Goal: Complete application form: Complete application form

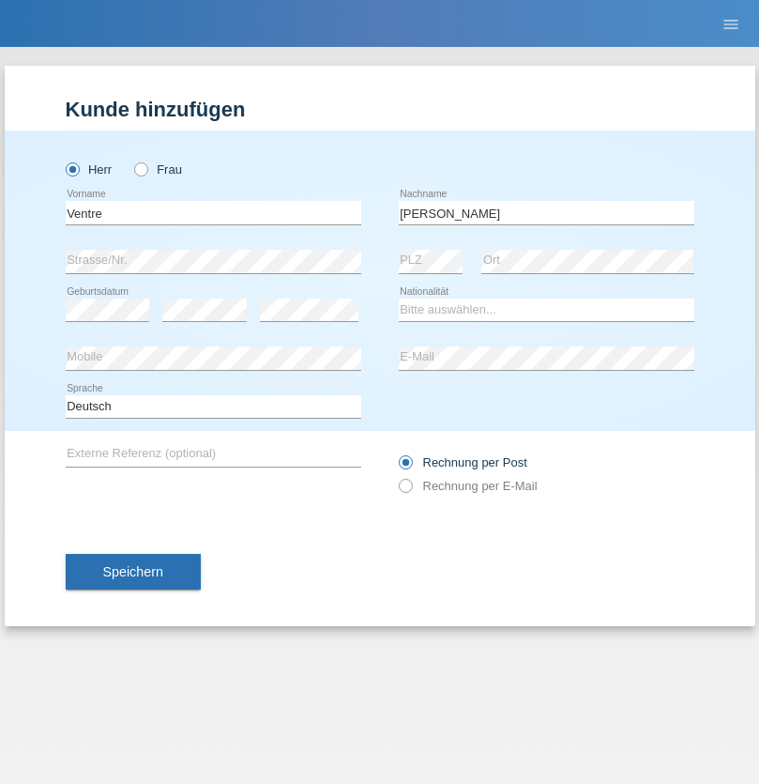
type input "[PERSON_NAME]"
select select "CH"
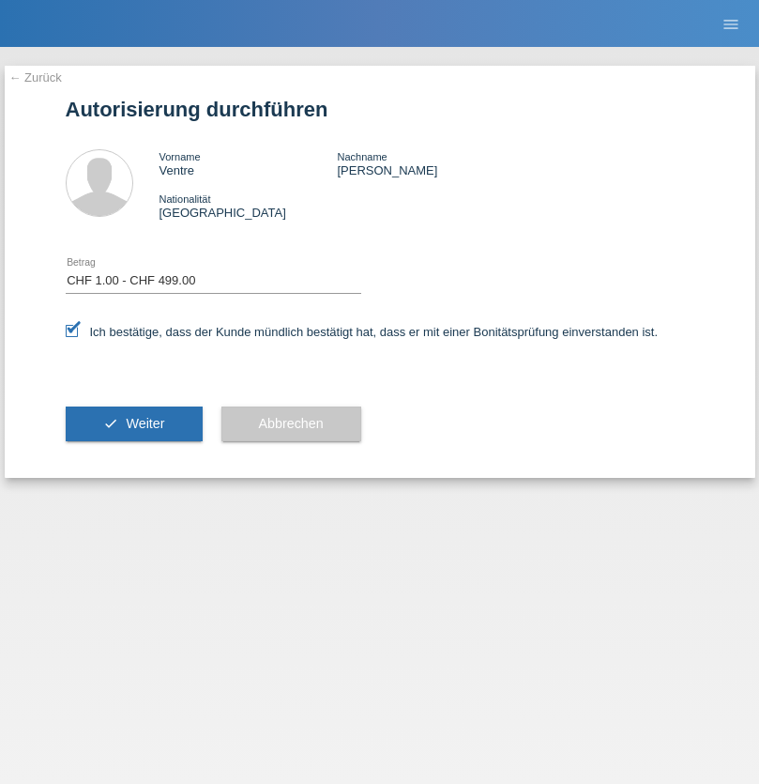
select select "1"
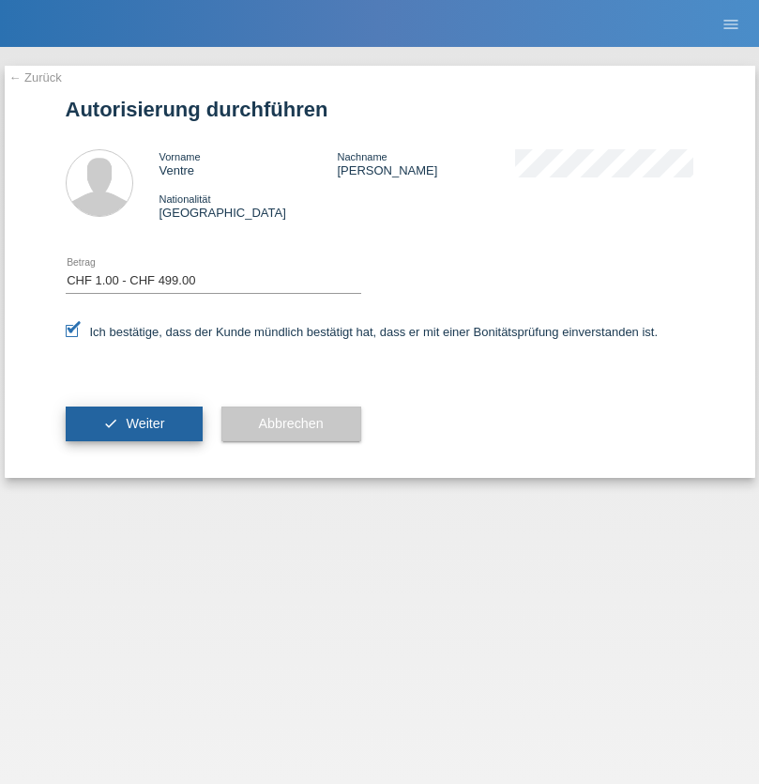
click at [133, 423] on span "Weiter" at bounding box center [145, 423] width 38 height 15
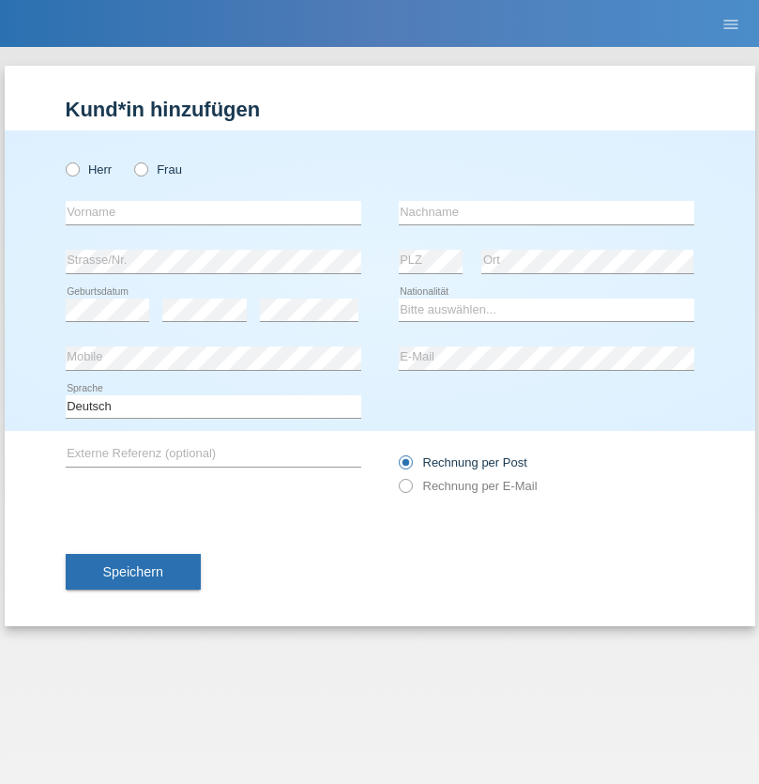
radio input "true"
click at [213, 212] on input "text" at bounding box center [214, 212] width 296 height 23
type input "[PERSON_NAME]"
click at [546, 212] on input "text" at bounding box center [547, 212] width 296 height 23
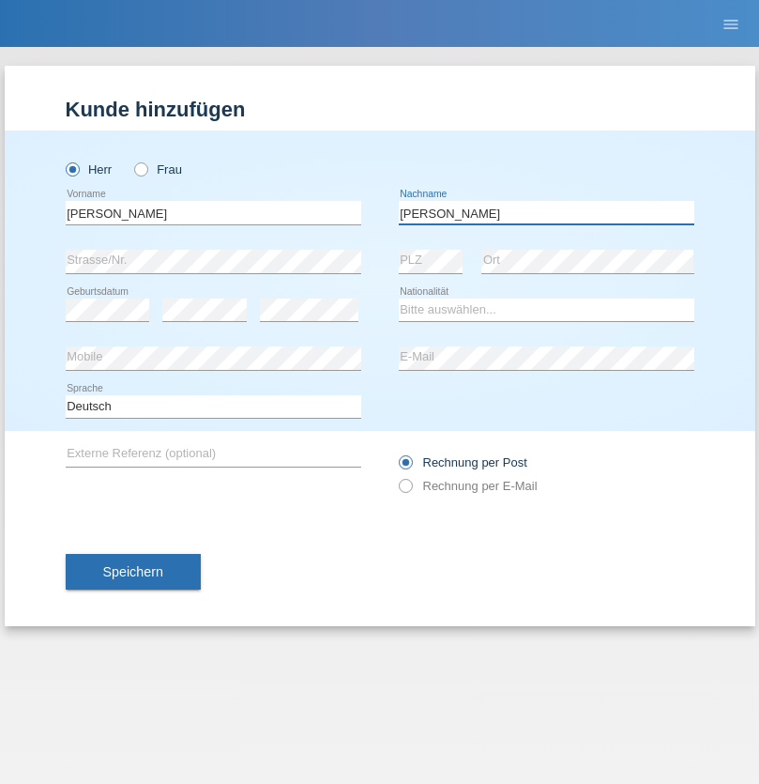
type input "[PERSON_NAME]"
select select "CH"
